Goal: Transaction & Acquisition: Obtain resource

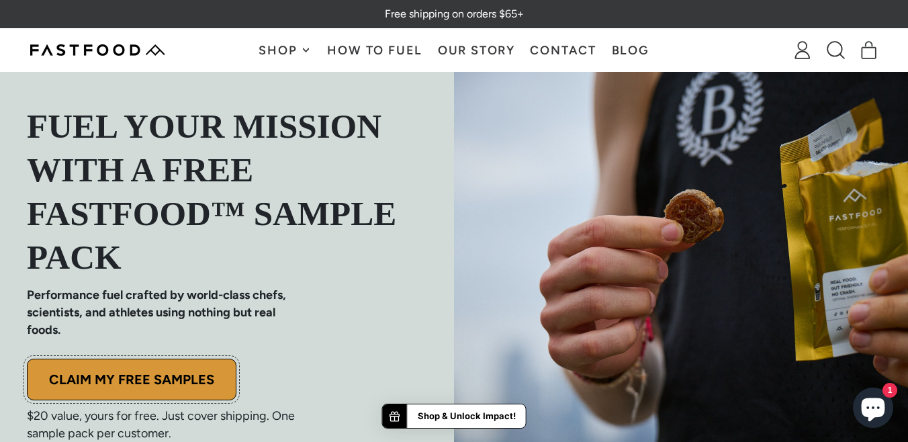
click at [147, 383] on p "CLAIM MY FREE SAMPLES" at bounding box center [131, 379] width 165 height 13
click at [155, 373] on p "CLAIM MY FREE SAMPLES" at bounding box center [131, 379] width 165 height 13
click at [131, 376] on p "CLAIM MY FREE SAMPLES" at bounding box center [131, 379] width 165 height 13
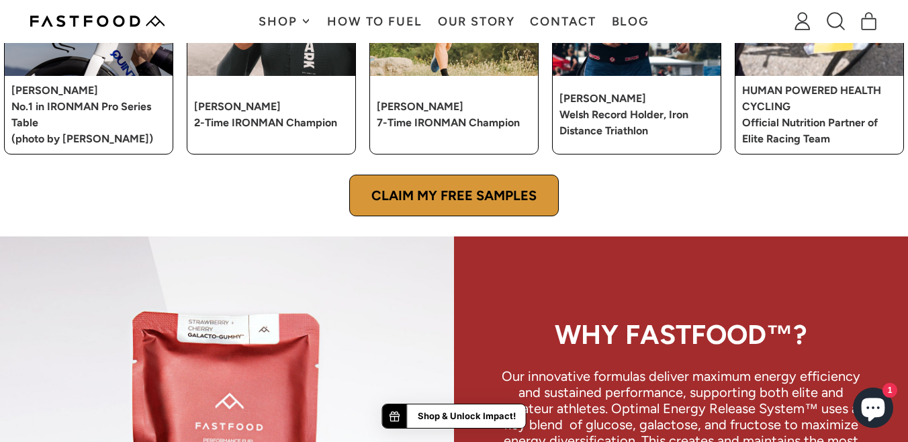
scroll to position [804, 0]
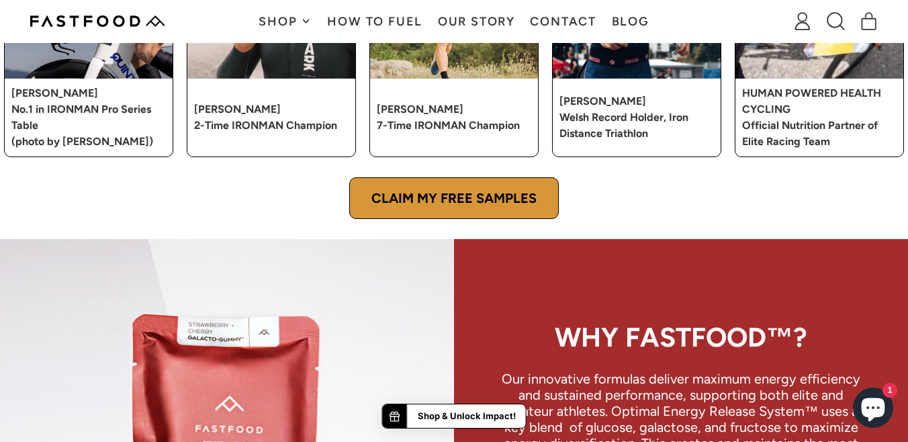
click at [442, 191] on p "CLAIM MY FREE SAMPLES" at bounding box center [453, 197] width 165 height 13
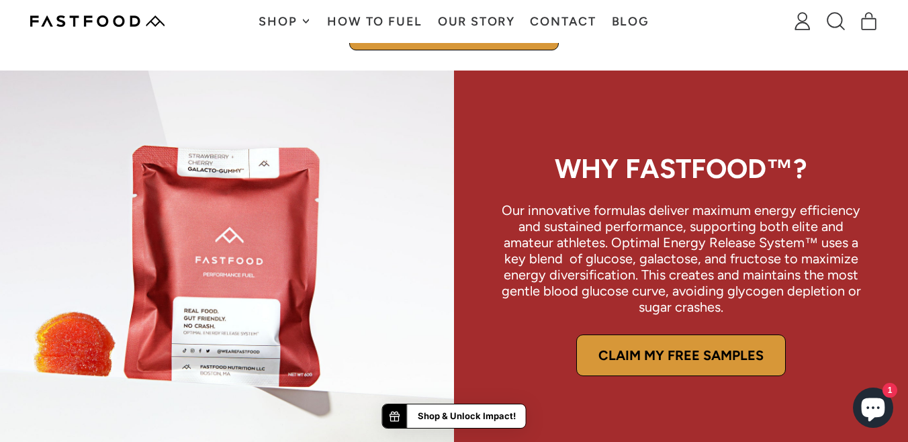
scroll to position [974, 0]
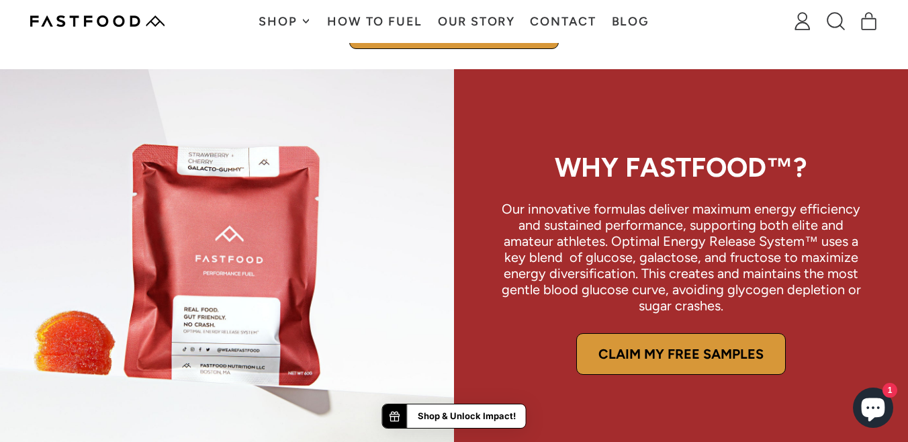
click at [685, 355] on p "CLAIM MY FREE SAMPLES" at bounding box center [680, 353] width 165 height 13
click at [689, 359] on p "CLAIM MY FREE SAMPLES" at bounding box center [680, 353] width 165 height 13
click at [428, 422] on strong "Shop & Unlock Impact!" at bounding box center [467, 416] width 98 height 13
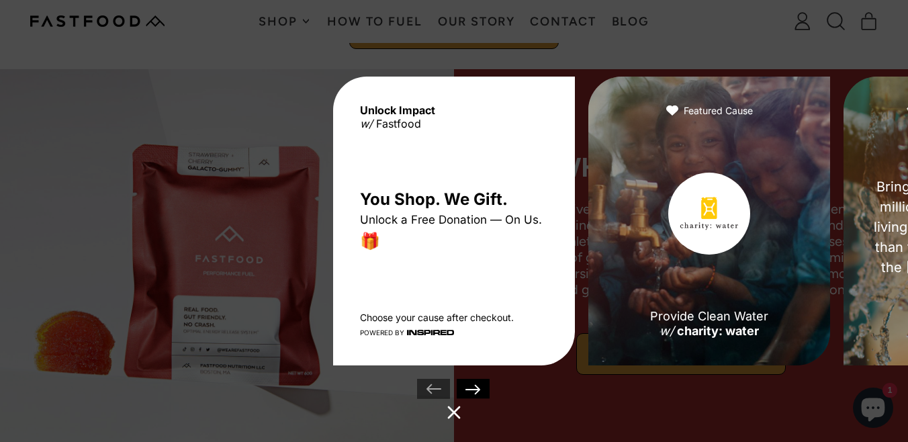
scroll to position [972, 0]
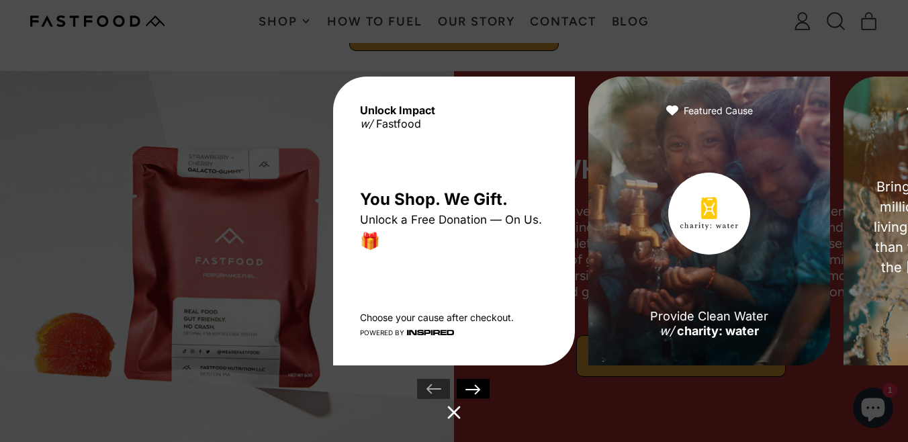
click at [455, 414] on icon at bounding box center [453, 412] width 21 height 21
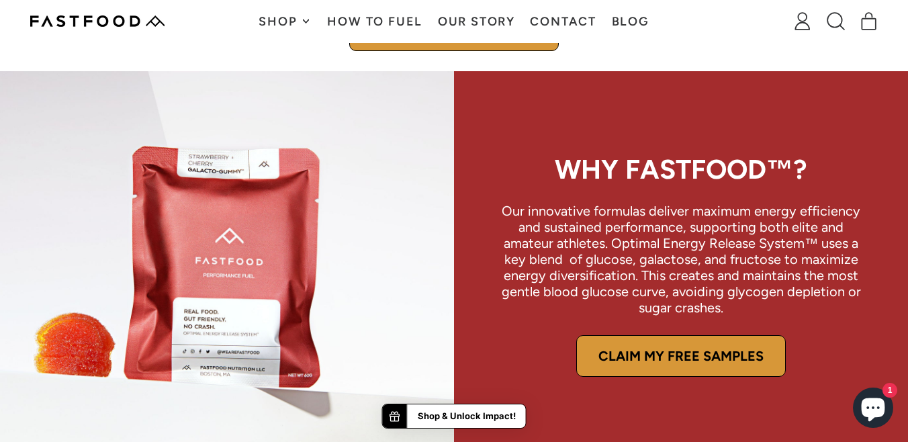
click at [680, 363] on p "CLAIM MY FREE SAMPLES" at bounding box center [680, 355] width 165 height 13
click at [287, 16] on span "Shop" at bounding box center [280, 21] width 42 height 12
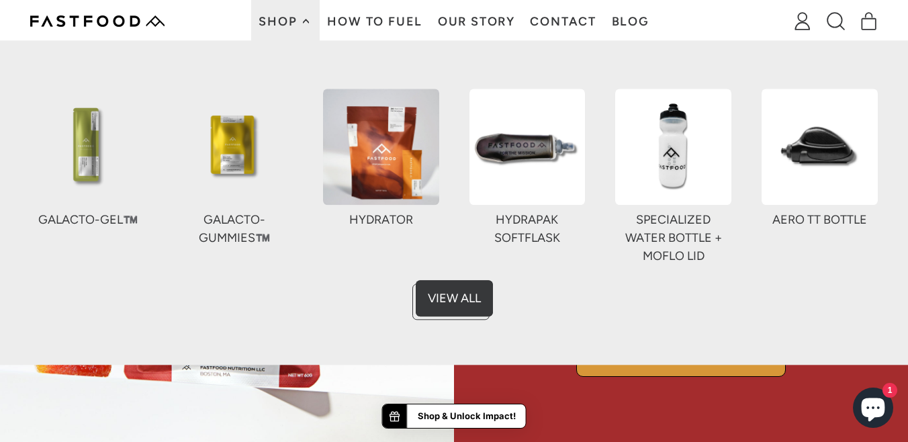
click at [332, 404] on img at bounding box center [227, 265] width 454 height 389
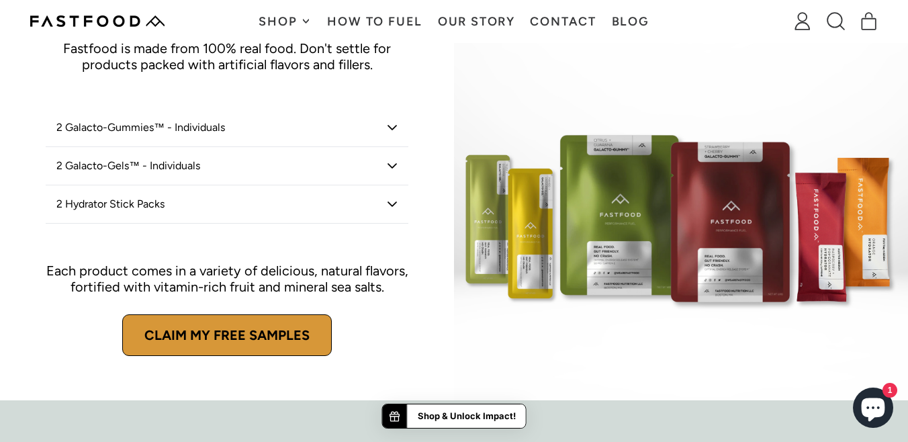
scroll to position [1516, 0]
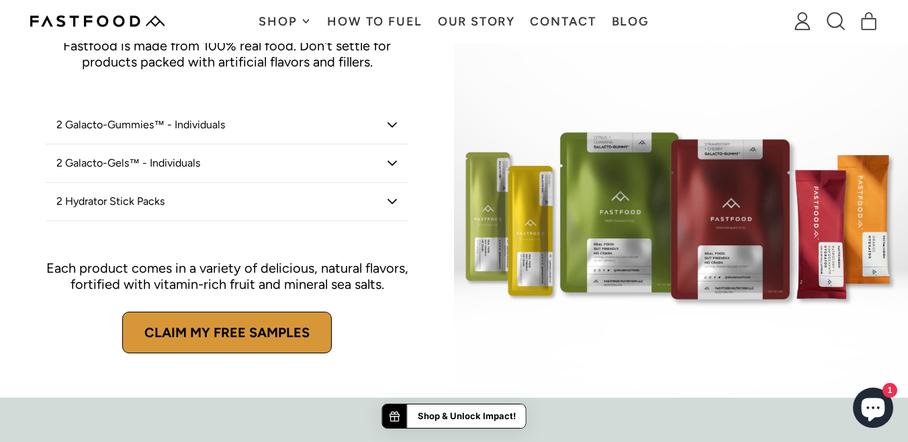
click at [217, 334] on p "CLAIM MY FREE SAMPLES" at bounding box center [226, 332] width 165 height 13
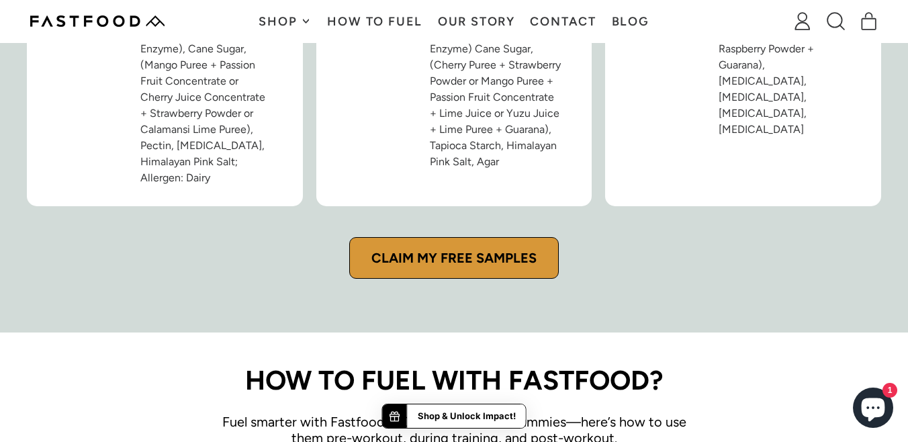
scroll to position [2205, 0]
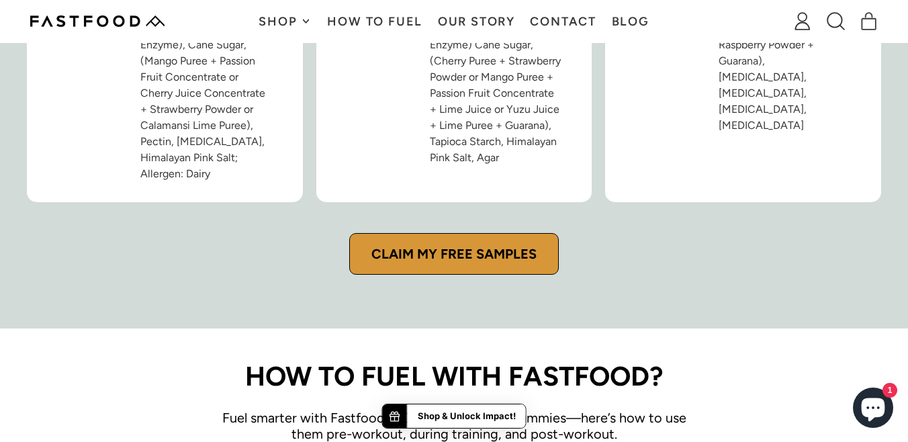
click at [488, 247] on p "CLAIM MY FREE SAMPLES" at bounding box center [453, 253] width 165 height 13
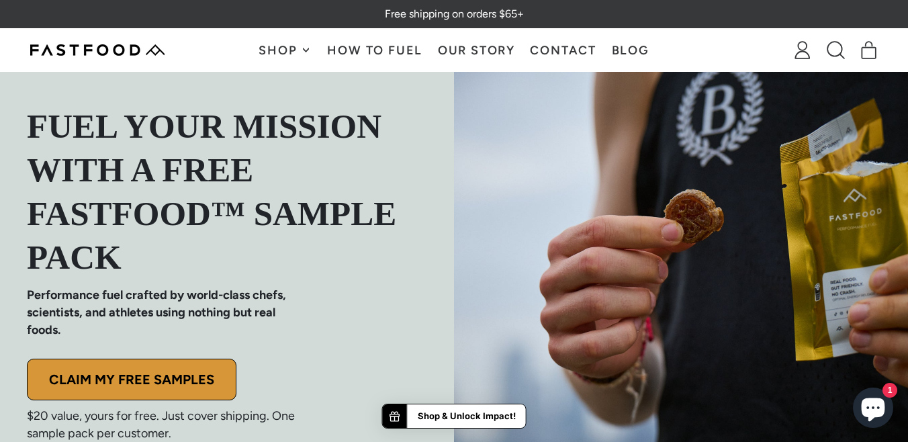
scroll to position [0, 0]
click at [287, 56] on span "Shop" at bounding box center [280, 50] width 42 height 12
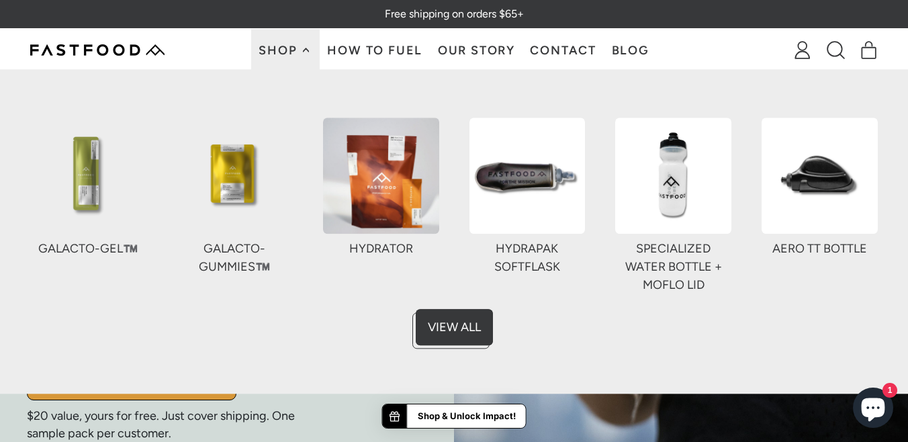
click at [95, 175] on img at bounding box center [88, 176] width 116 height 116
